Goal: Obtain resource: Download file/media

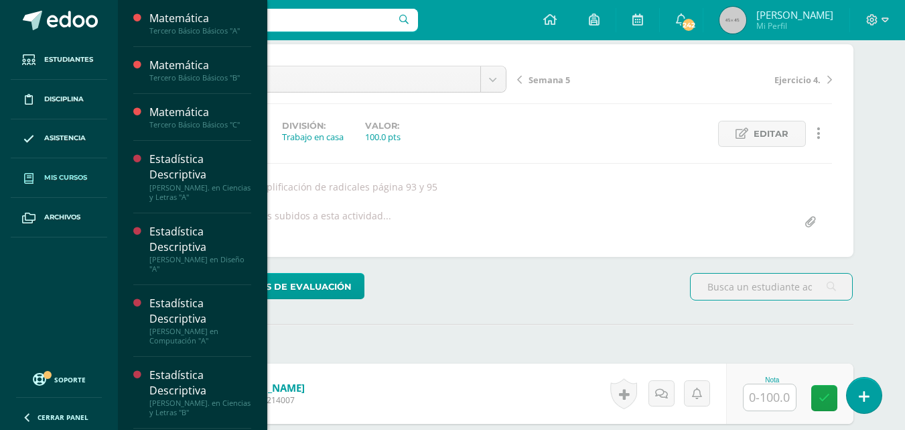
click at [66, 182] on span "Mis cursos" at bounding box center [65, 177] width 43 height 11
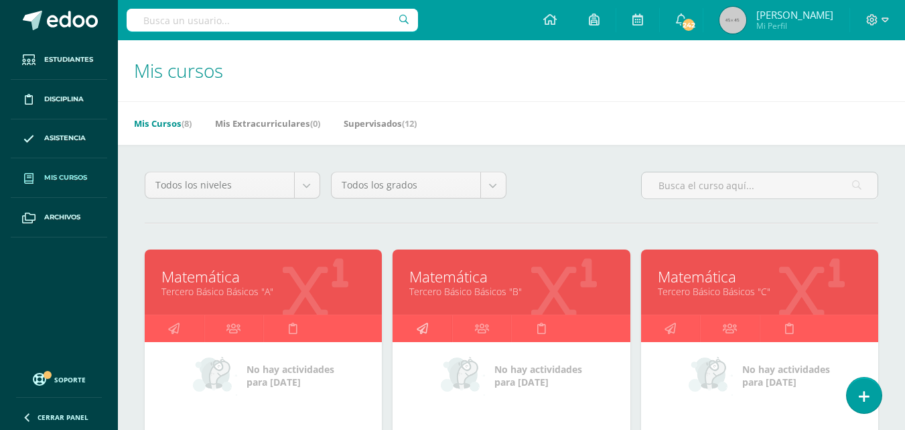
click at [426, 324] on icon at bounding box center [422, 328] width 11 height 26
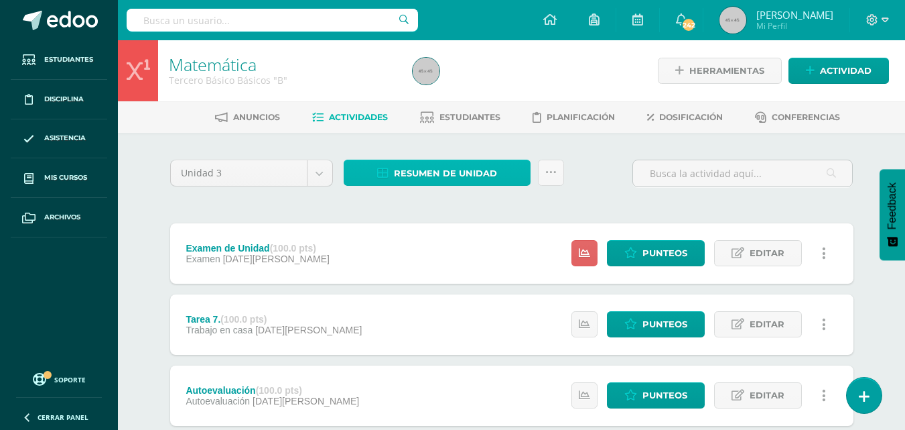
click at [462, 168] on span "Resumen de unidad" at bounding box center [445, 173] width 103 height 25
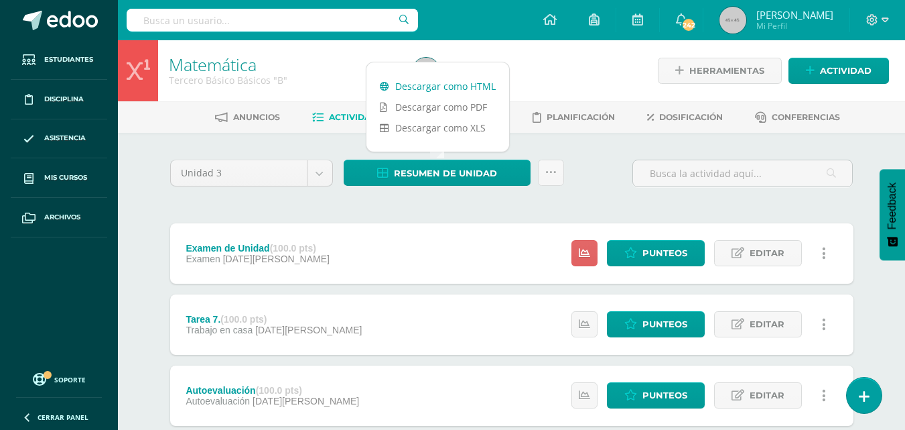
click at [438, 85] on link "Descargar como HTML" at bounding box center [438, 86] width 143 height 21
